Goal: Find specific page/section: Find specific page/section

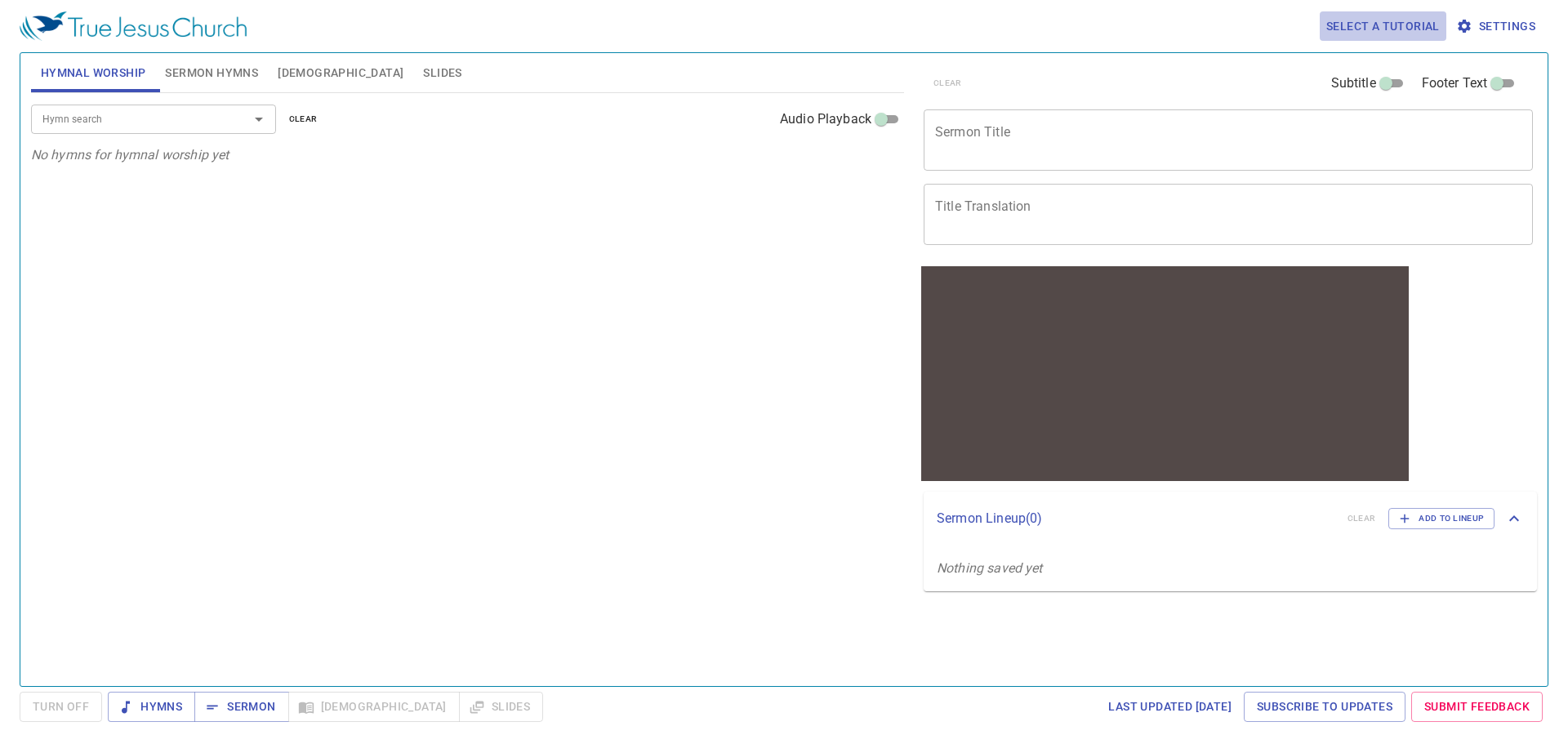
click at [1387, 28] on span "Select a tutorial" at bounding box center [1383, 26] width 114 height 20
click at [224, 125] on div at bounding box center [784, 372] width 1568 height 744
click at [261, 117] on icon "Open" at bounding box center [259, 119] width 8 height 4
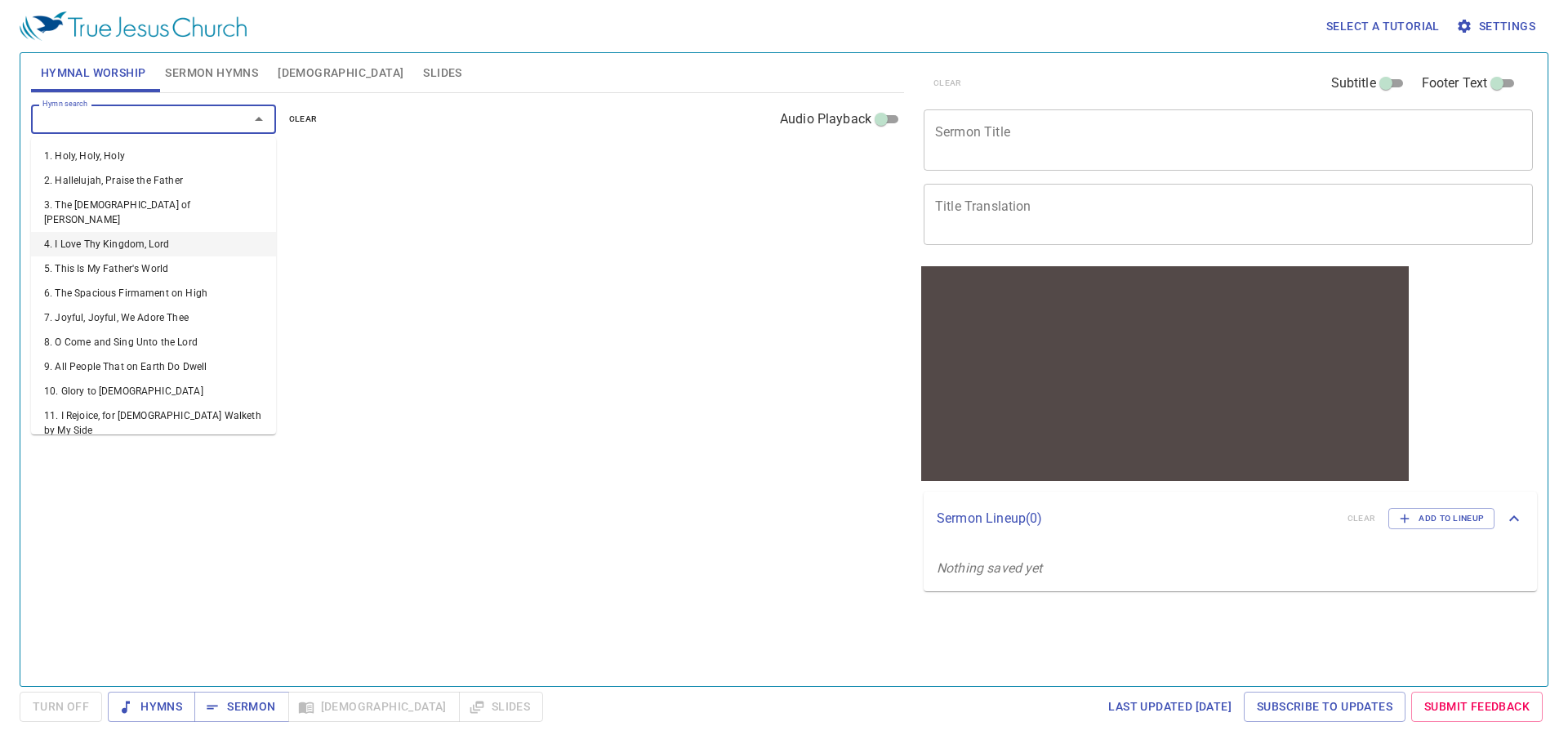
click at [138, 232] on li "4. I Love Thy Kingdom, Lord" at bounding box center [154, 244] width 245 height 24
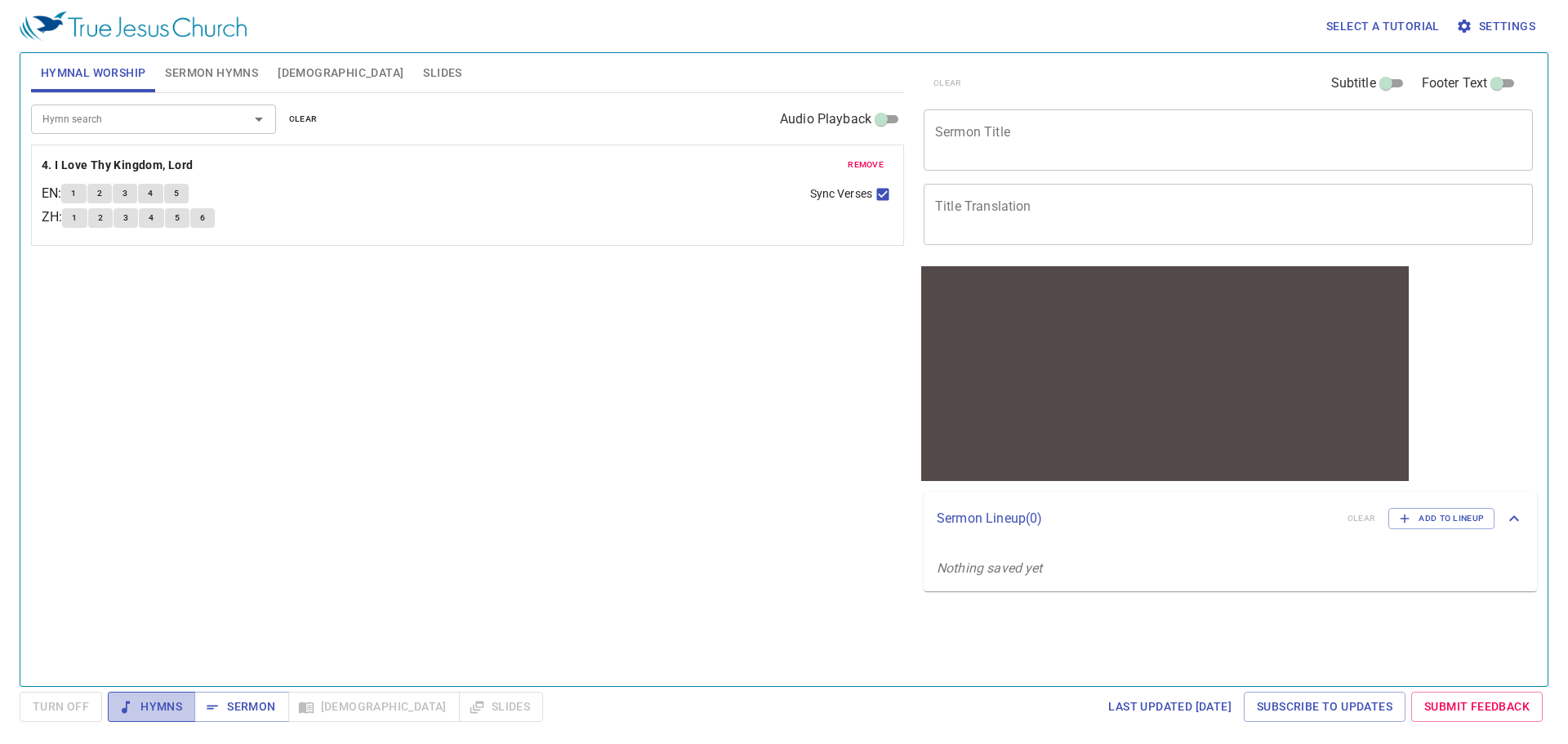
click at [181, 709] on span "Hymns" at bounding box center [151, 707] width 62 height 20
click at [137, 696] on button "Hymns" at bounding box center [152, 707] width 88 height 30
click at [229, 699] on span "Sermon" at bounding box center [241, 707] width 67 height 20
click at [161, 700] on span "Hymns" at bounding box center [151, 707] width 62 height 20
click at [54, 709] on span "Turn Off" at bounding box center [61, 707] width 57 height 20
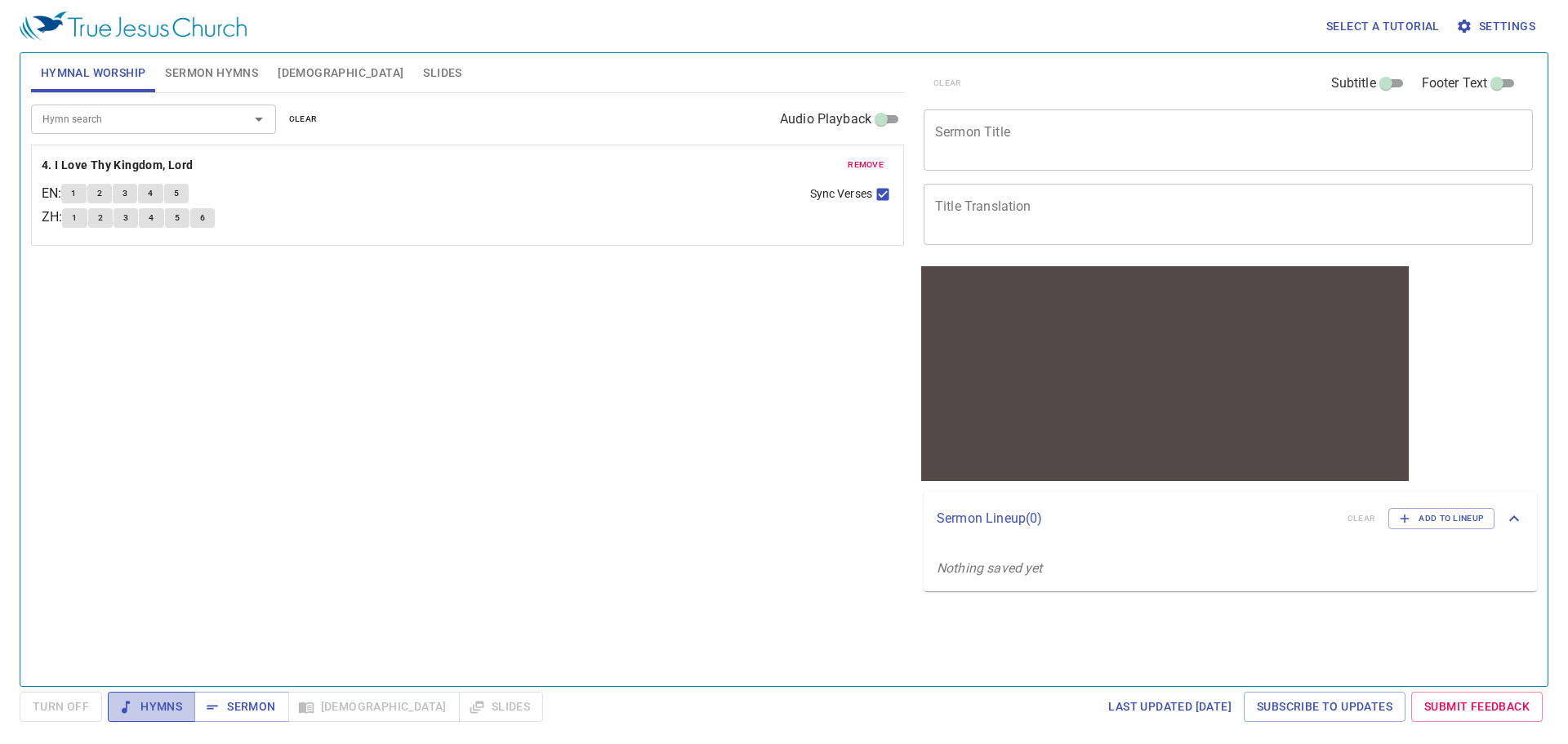
click at [148, 709] on span "Hymns" at bounding box center [151, 707] width 62 height 20
click at [76, 192] on span "1" at bounding box center [73, 193] width 5 height 14
click at [152, 706] on span "Hymns" at bounding box center [151, 707] width 62 height 20
